Goal: Information Seeking & Learning: Understand process/instructions

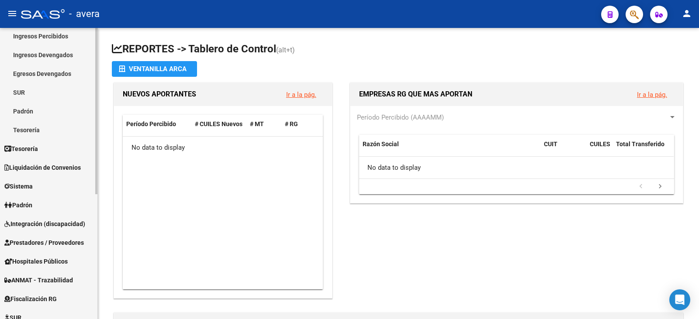
scroll to position [87, 0]
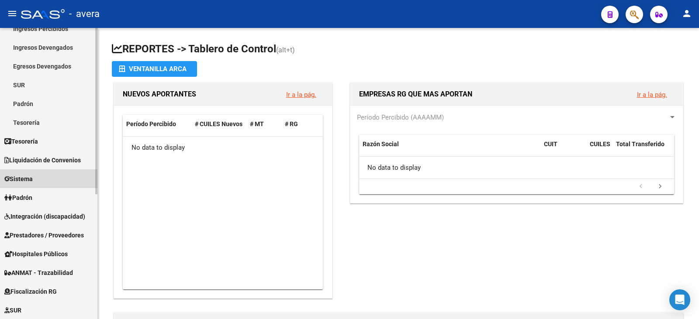
click at [12, 180] on span "Sistema" at bounding box center [18, 179] width 28 height 10
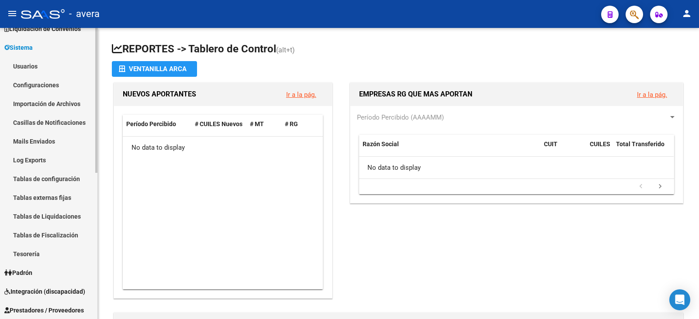
click at [27, 159] on link "Log Exports" at bounding box center [48, 160] width 97 height 19
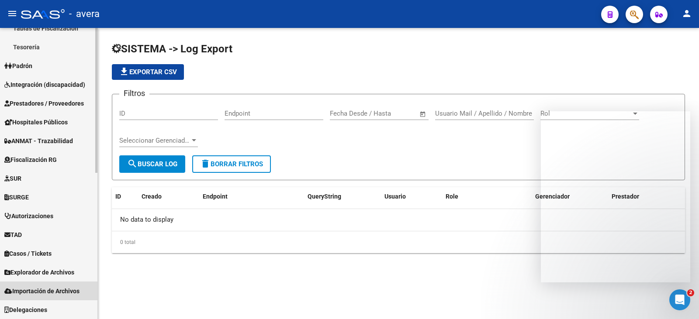
click at [27, 292] on span "Importación de Archivos" at bounding box center [41, 291] width 75 height 10
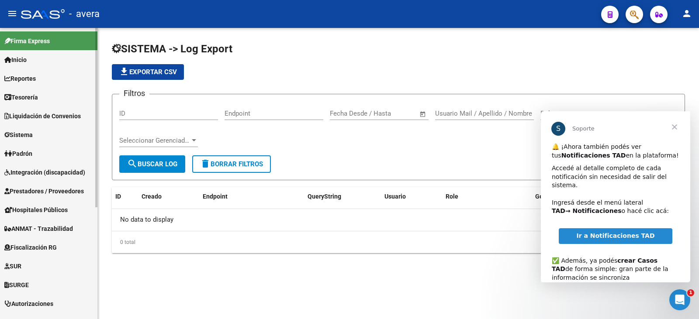
click at [52, 61] on link "Inicio" at bounding box center [48, 59] width 97 height 19
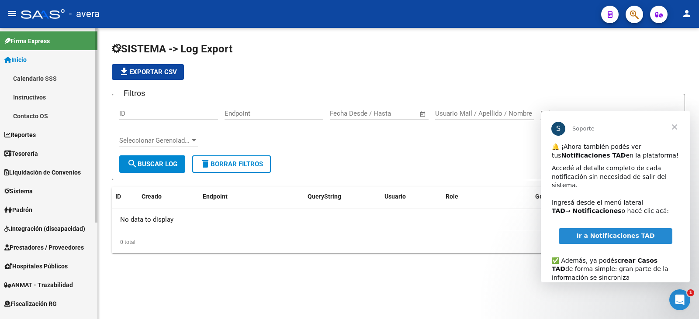
click at [33, 95] on link "Instructivos" at bounding box center [48, 97] width 97 height 19
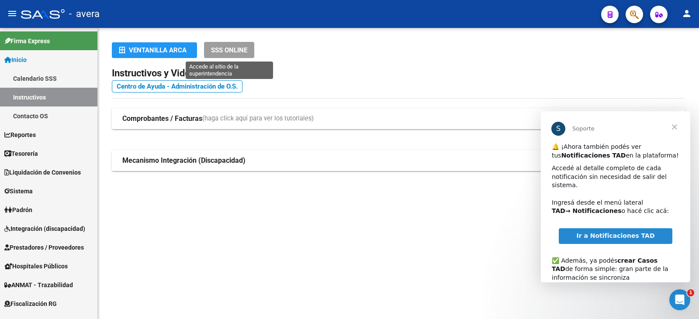
click at [233, 57] on button "SSS ONLINE" at bounding box center [229, 50] width 50 height 16
click at [184, 114] on mat-expansion-panel-header "Comprobantes / Facturas (haga click aquí para ver los tutoriales)" at bounding box center [398, 118] width 573 height 21
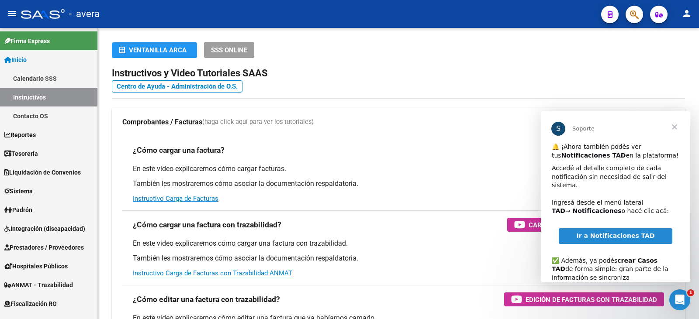
click at [673, 124] on span "Cerrar" at bounding box center [673, 126] width 31 height 31
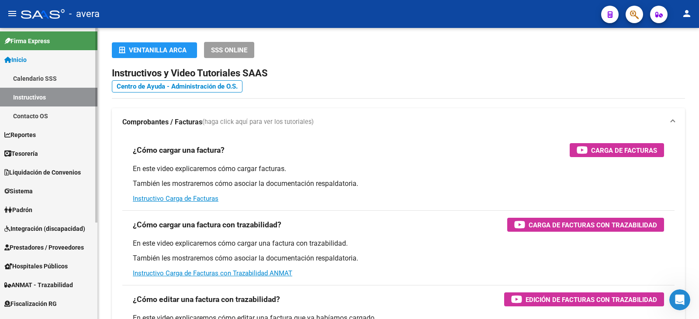
click at [42, 192] on link "Sistema" at bounding box center [48, 191] width 97 height 19
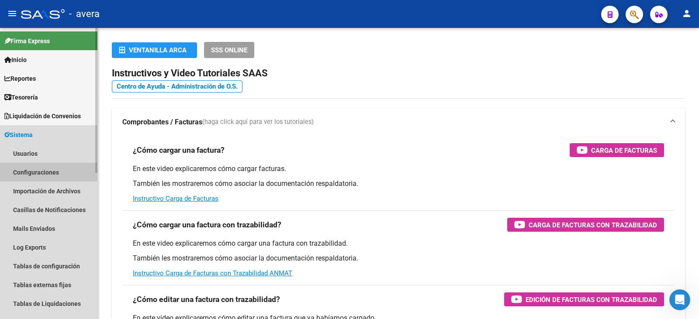
click at [40, 168] on link "Configuraciones" at bounding box center [48, 172] width 97 height 19
